Goal: Navigation & Orientation: Find specific page/section

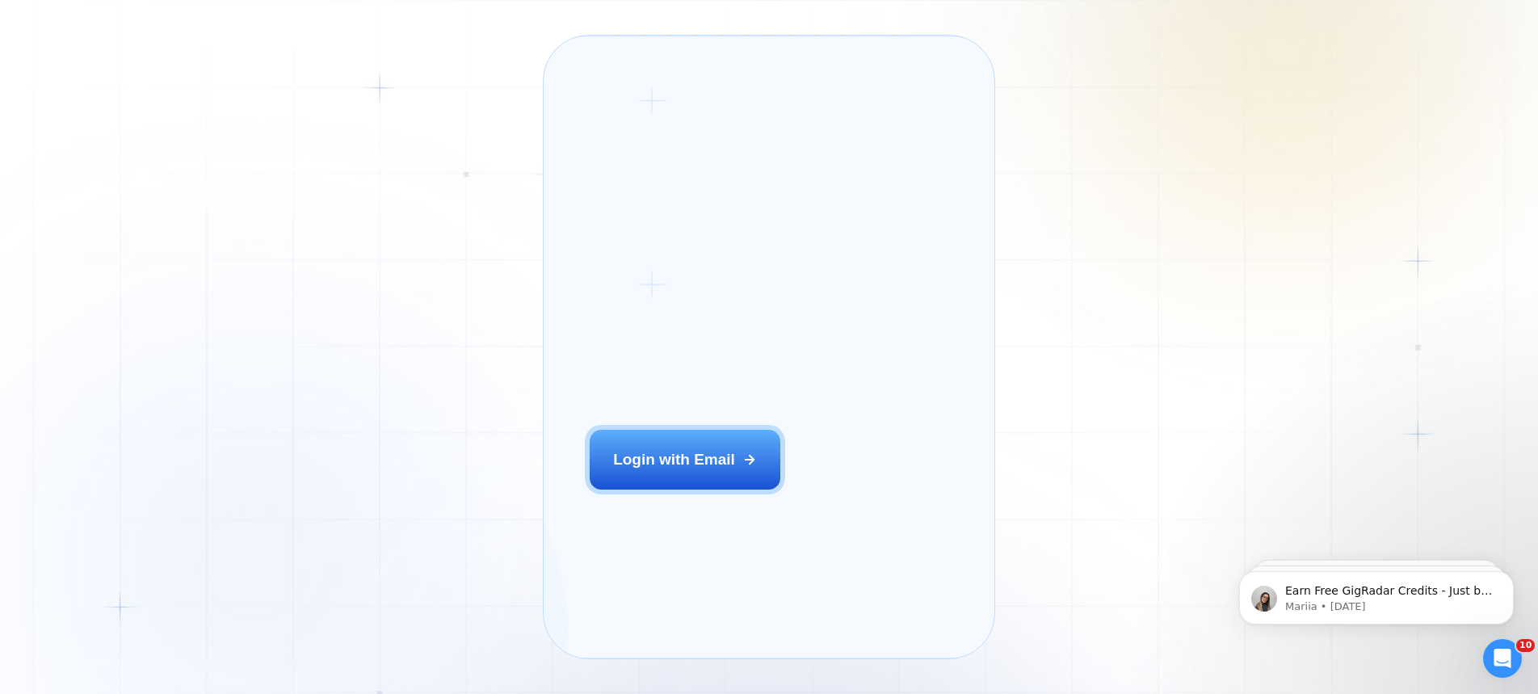
click at [686, 467] on button "Login with Email" at bounding box center [685, 460] width 191 height 60
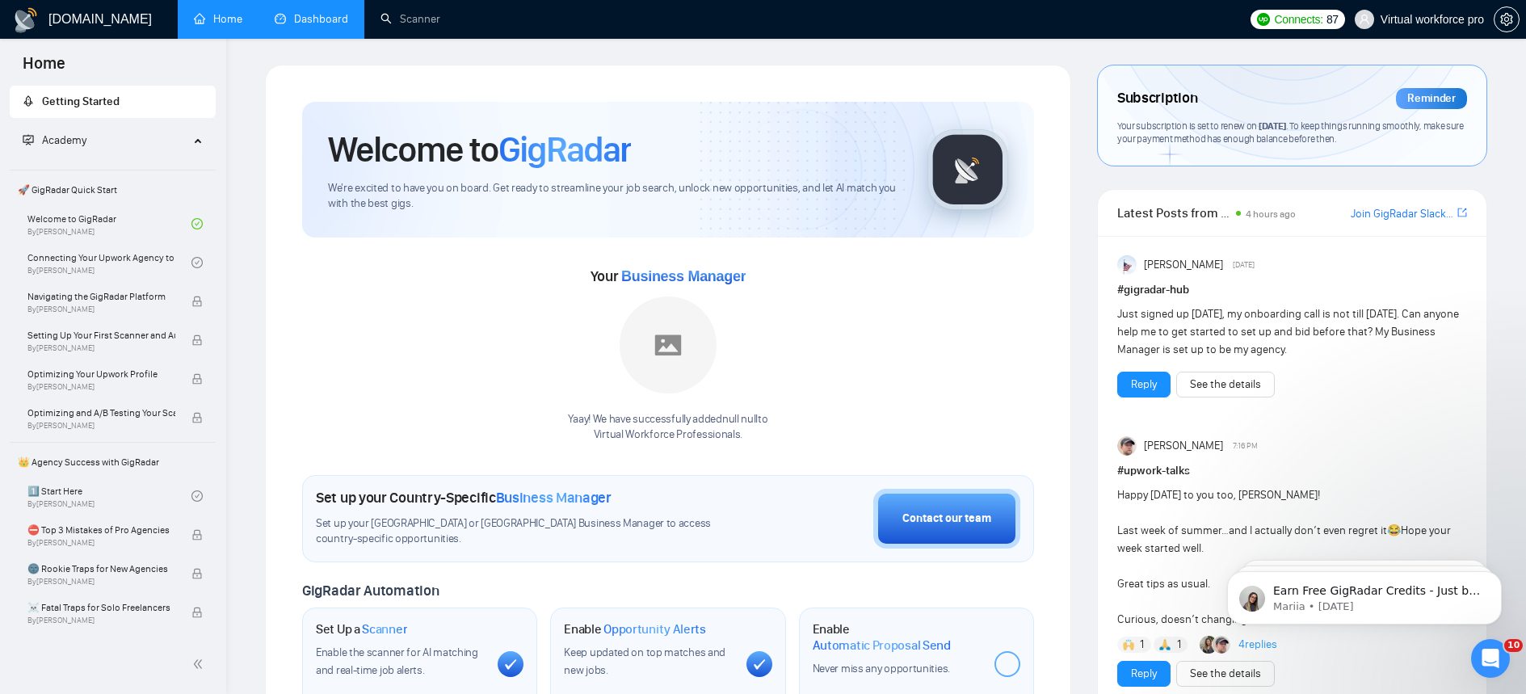
click at [310, 15] on link "Dashboard" at bounding box center [312, 19] width 74 height 14
